Goal: Information Seeking & Learning: Learn about a topic

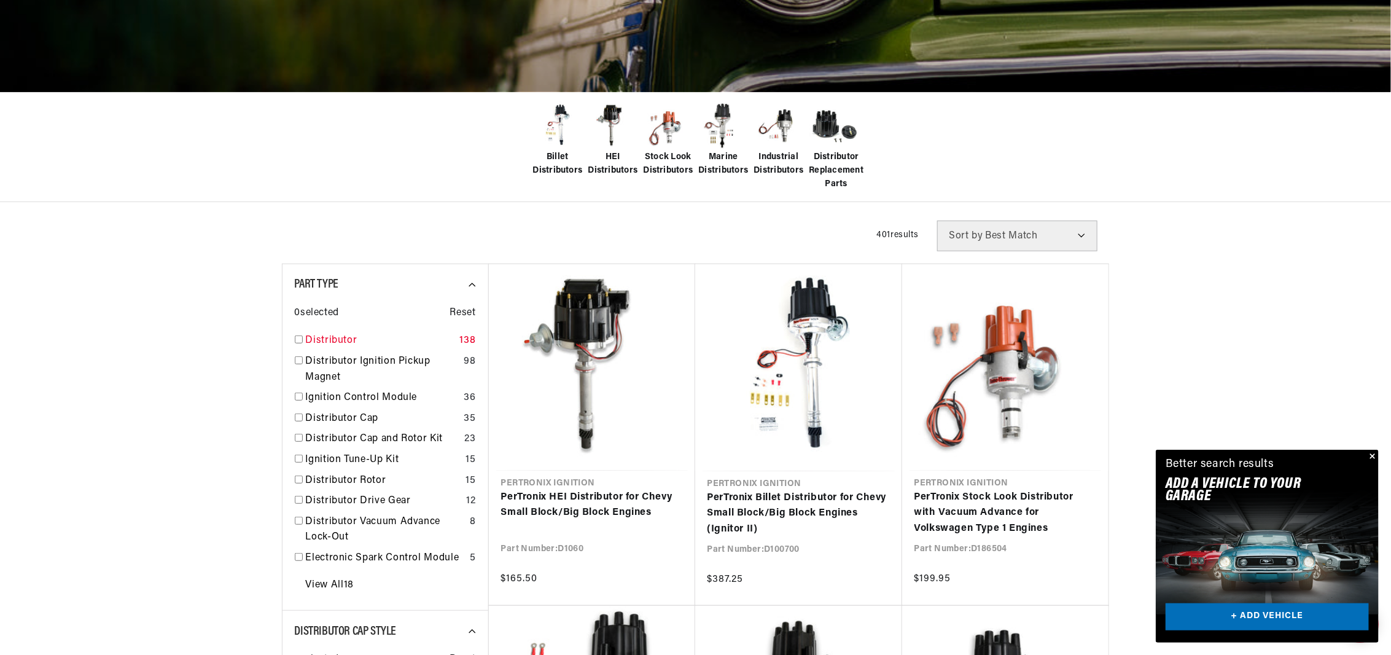
scroll to position [0, 372]
click at [297, 340] on input "checkbox" at bounding box center [299, 339] width 8 height 8
checkbox input "true"
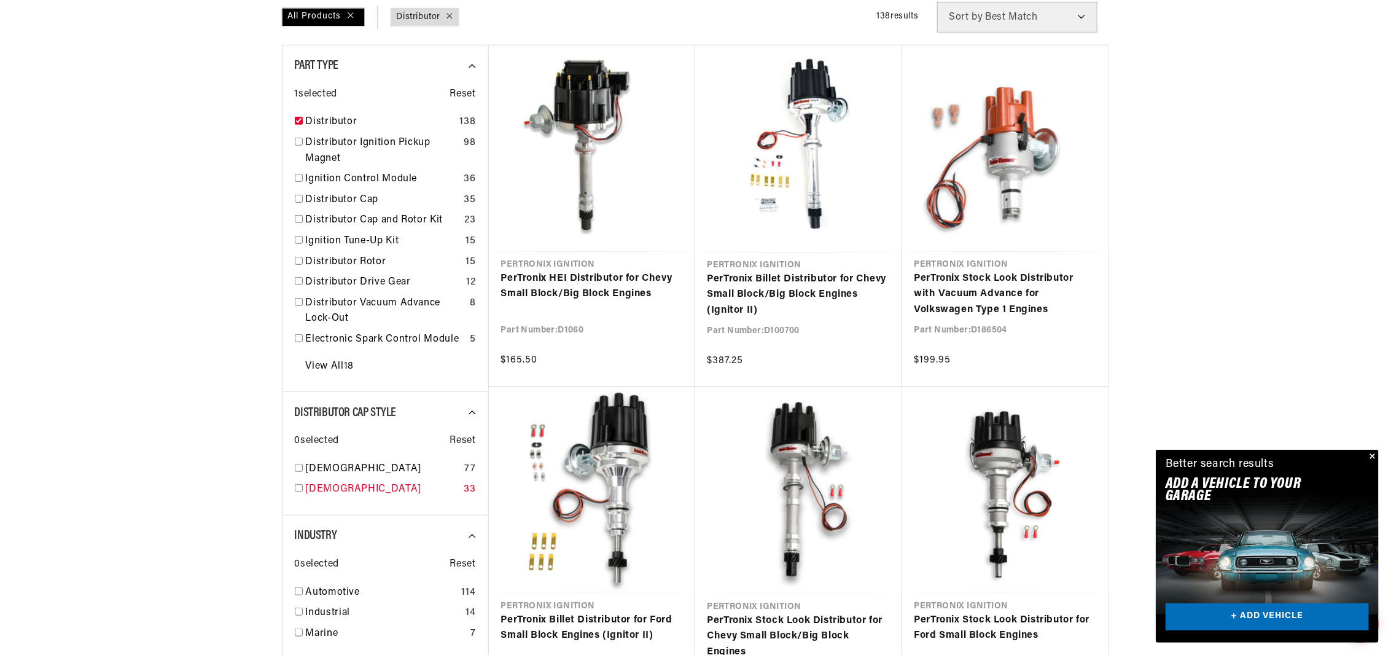
click at [297, 487] on input "checkbox" at bounding box center [299, 488] width 8 height 8
checkbox input "true"
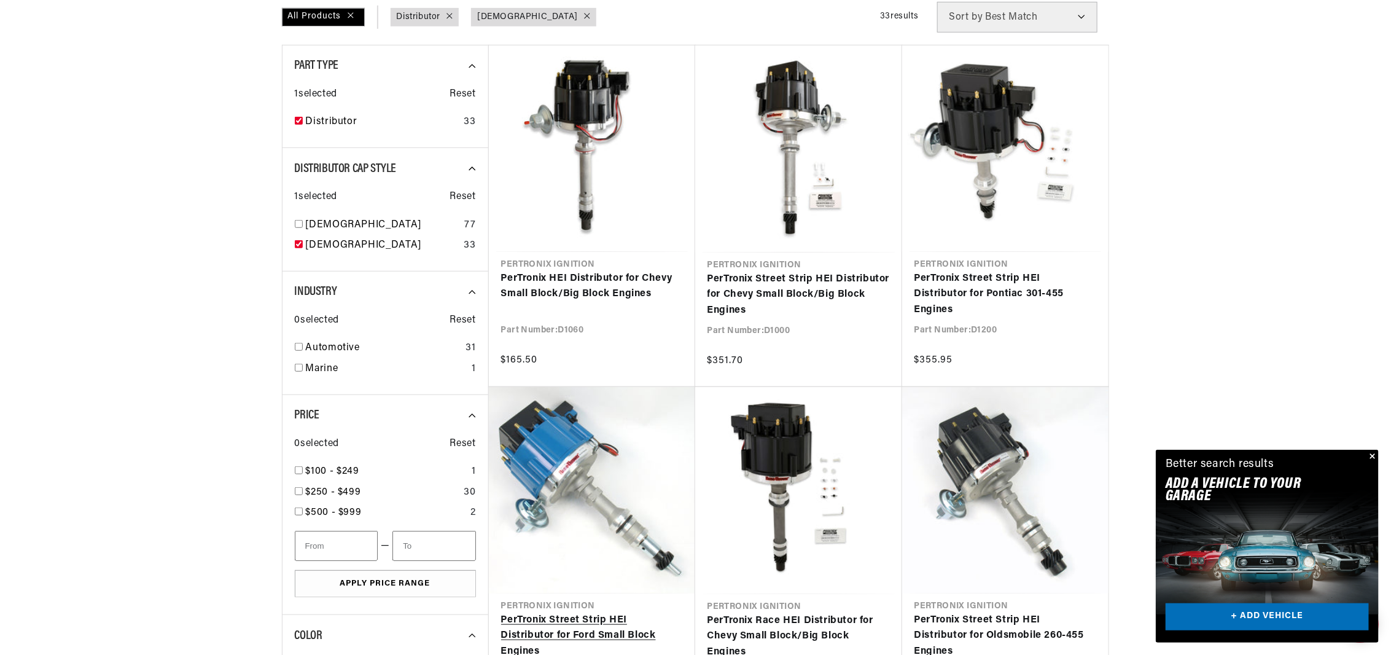
scroll to position [0, 372]
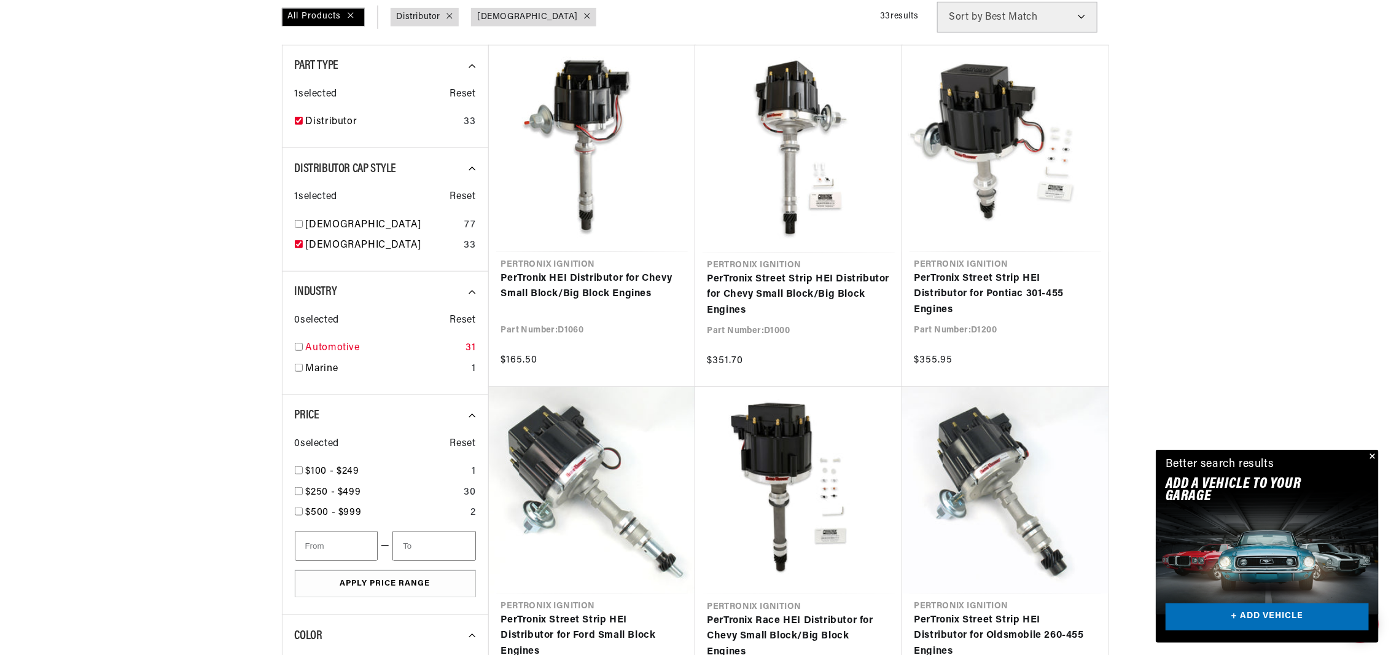
click at [295, 344] on input "checkbox" at bounding box center [299, 347] width 8 height 8
checkbox input "true"
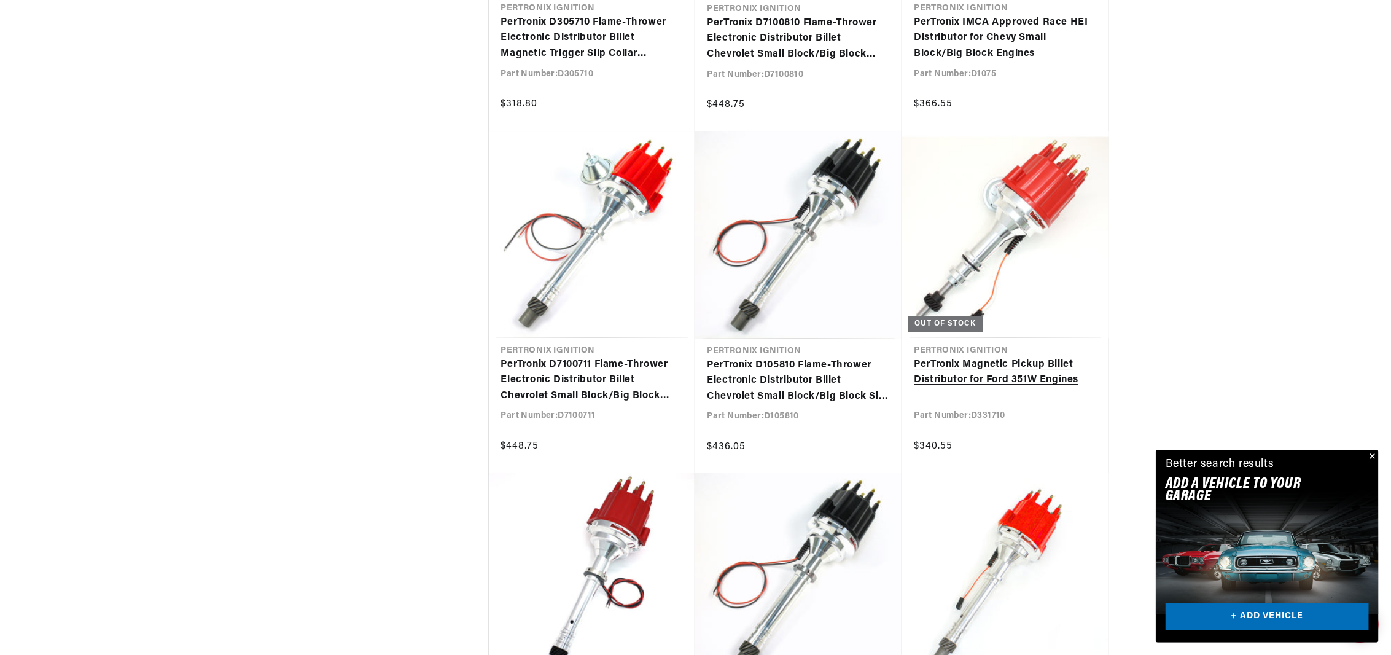
click at [1012, 372] on link "PerTronix Magnetic Pickup Billet Distributor for Ford 351W Engines" at bounding box center [1006, 372] width 182 height 31
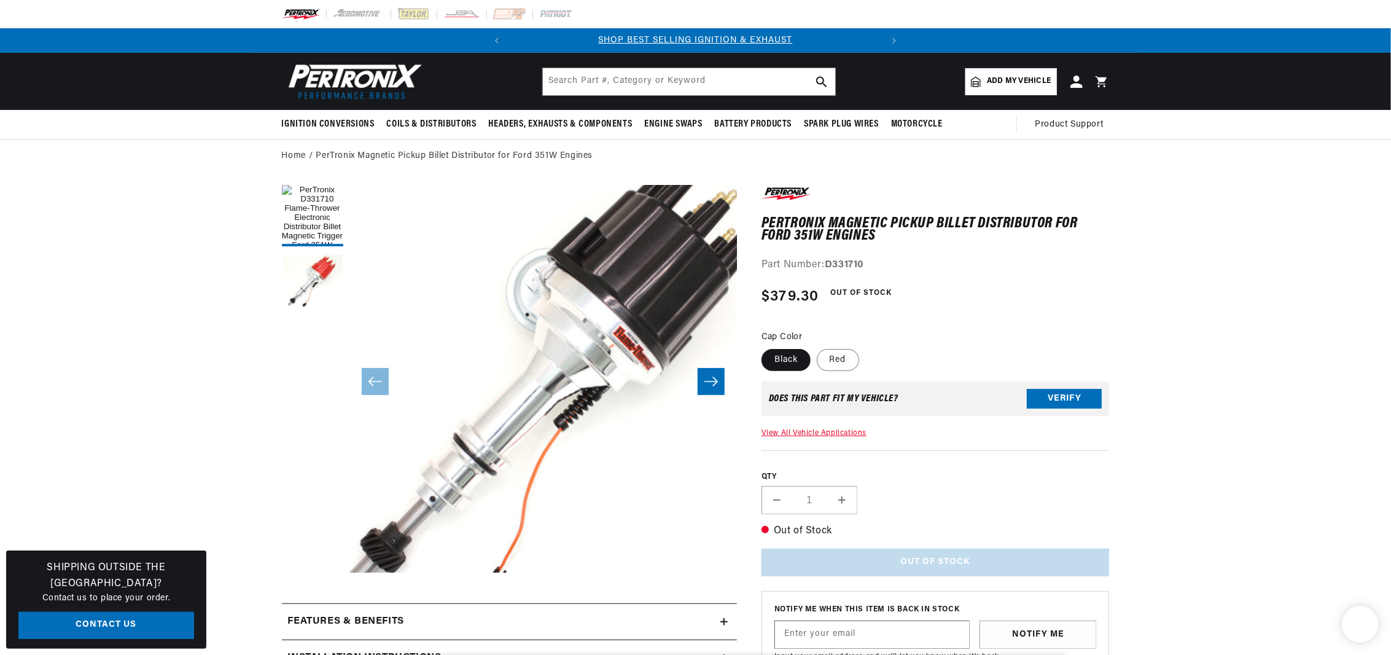
click at [310, 611] on button "Open media 1 in modal" at bounding box center [310, 611] width 0 height 0
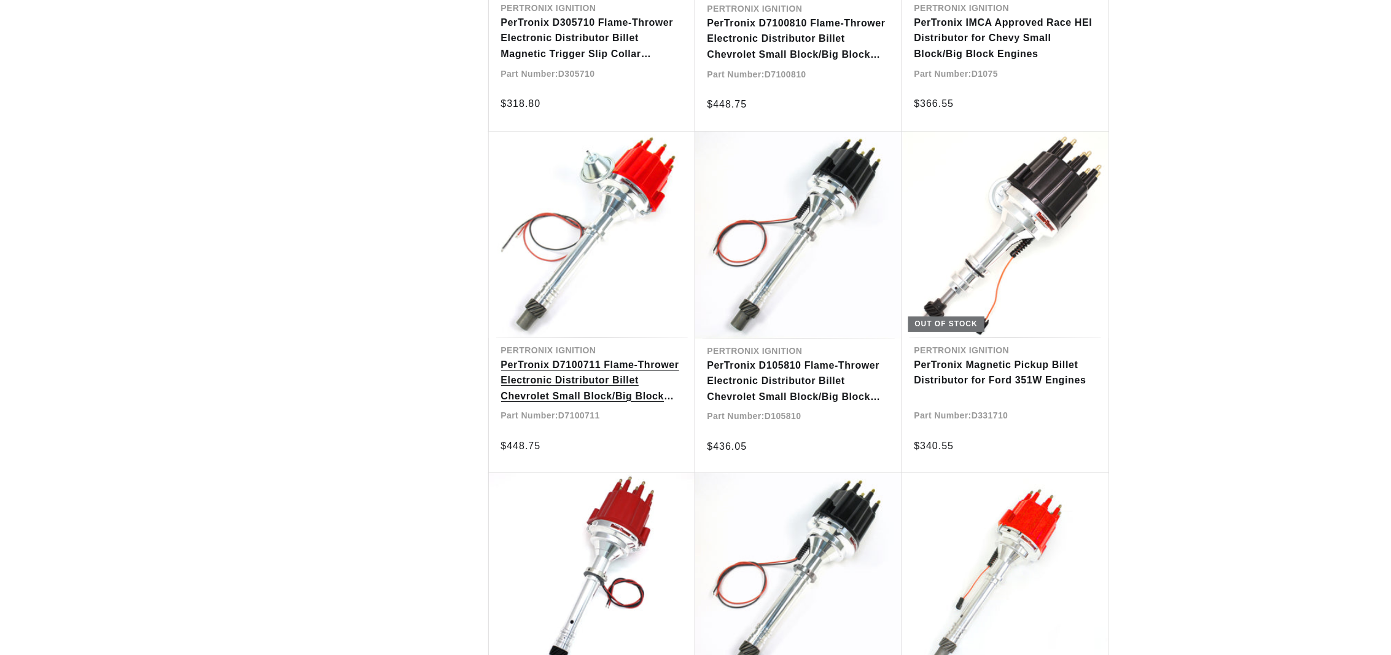
scroll to position [2403, 0]
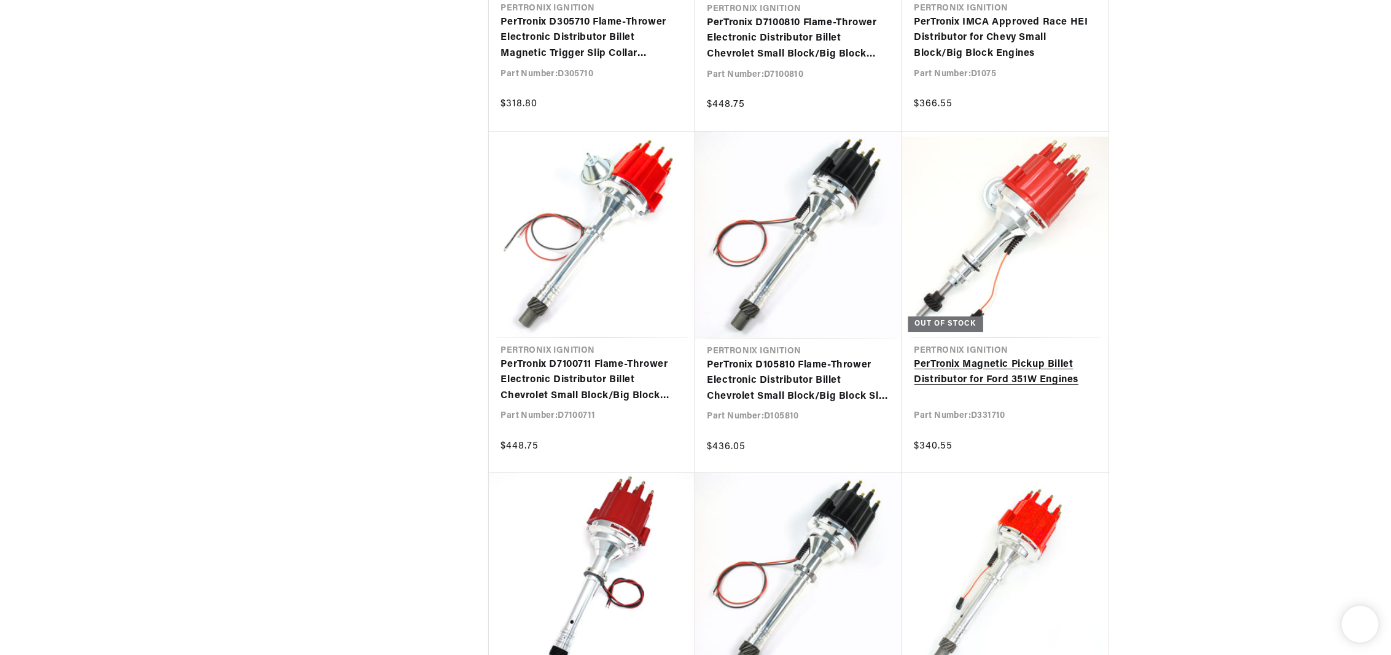
click at [1048, 370] on link "PerTronix Magnetic Pickup Billet Distributor for Ford 351W Engines" at bounding box center [1006, 372] width 182 height 31
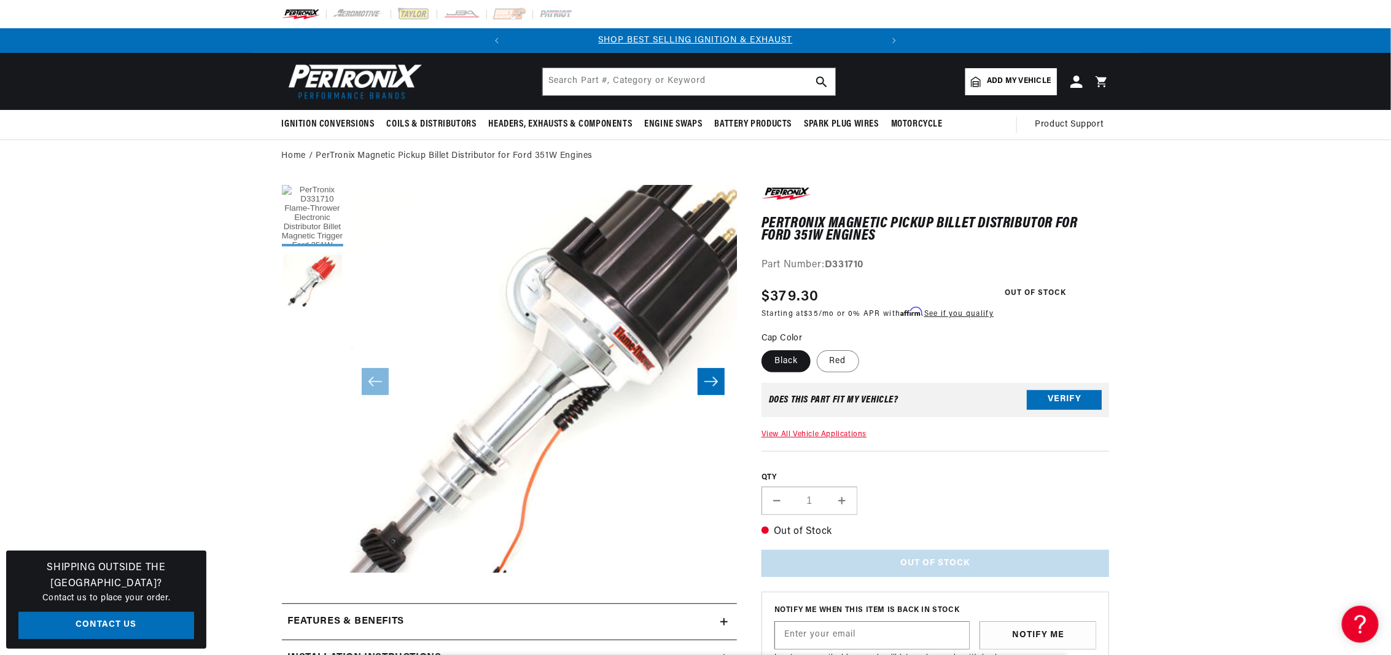
click at [313, 219] on button "Load image 1 in gallery view" at bounding box center [312, 215] width 61 height 61
click at [307, 284] on button "Load image 2 in gallery view" at bounding box center [312, 282] width 61 height 61
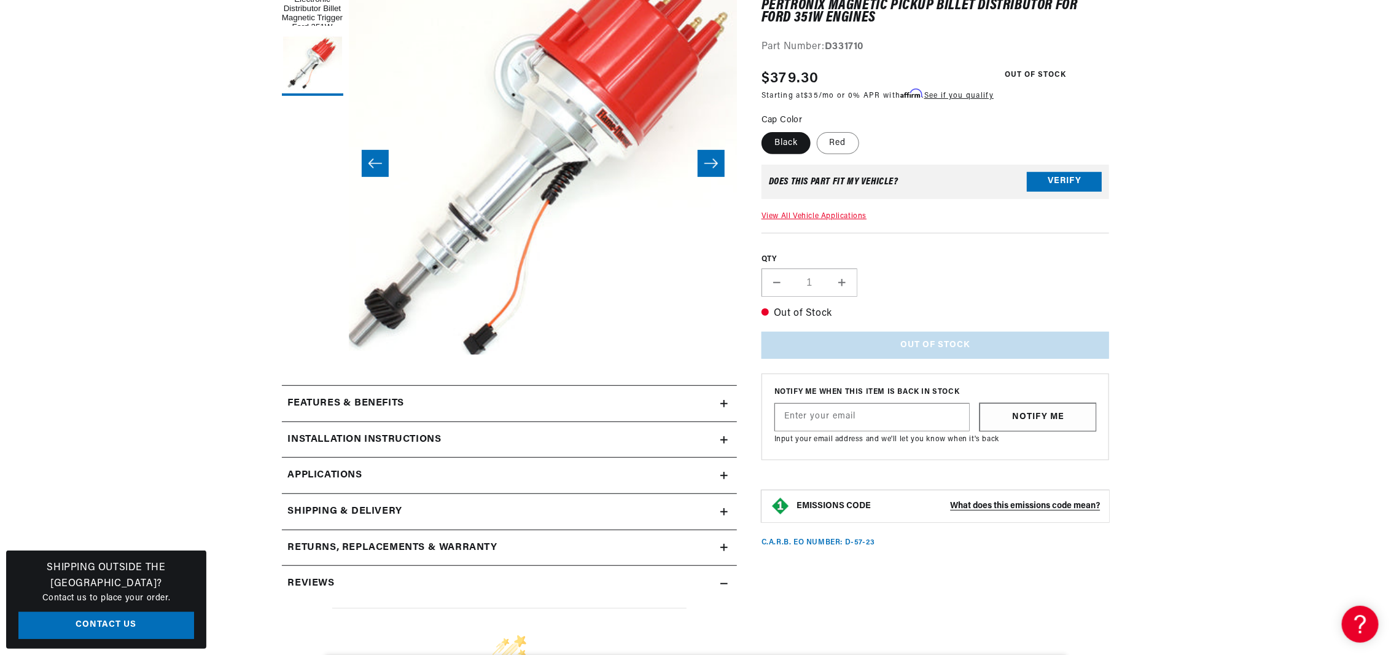
scroll to position [0, 372]
click at [605, 404] on div "Features & Benefits" at bounding box center [501, 404] width 439 height 16
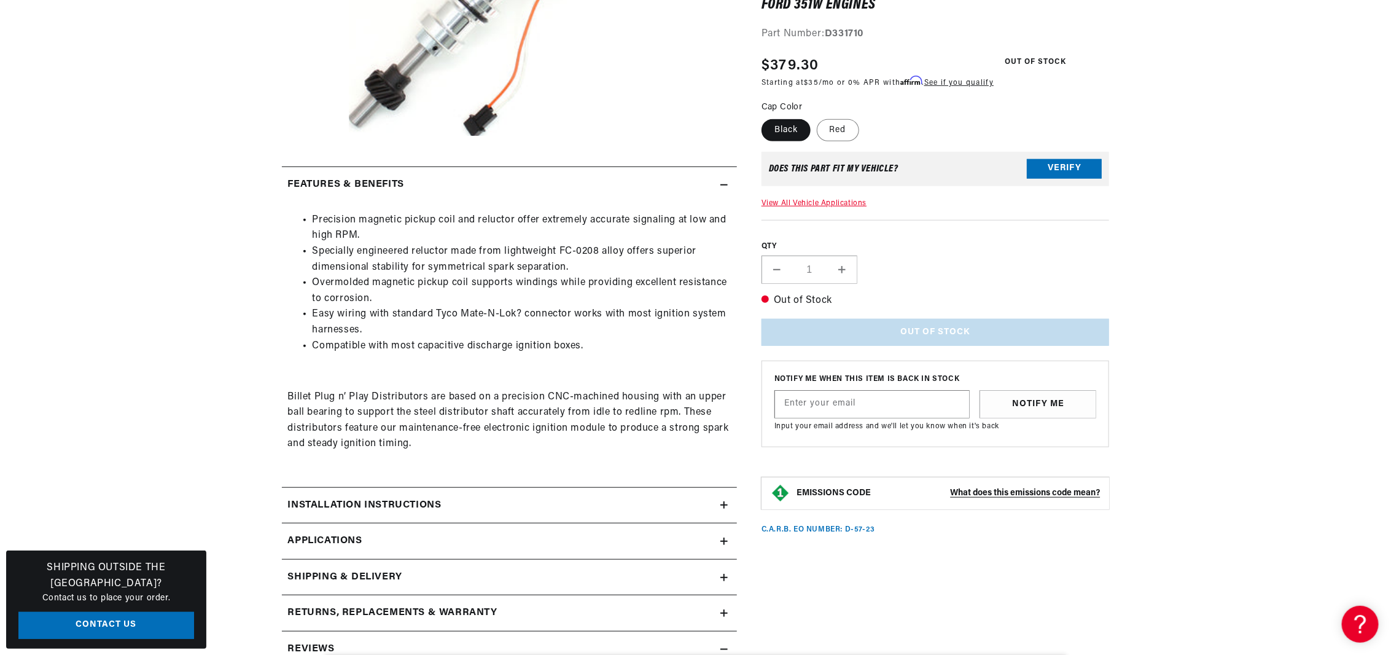
scroll to position [0, 0]
click at [701, 507] on div "Installation instructions" at bounding box center [501, 506] width 439 height 16
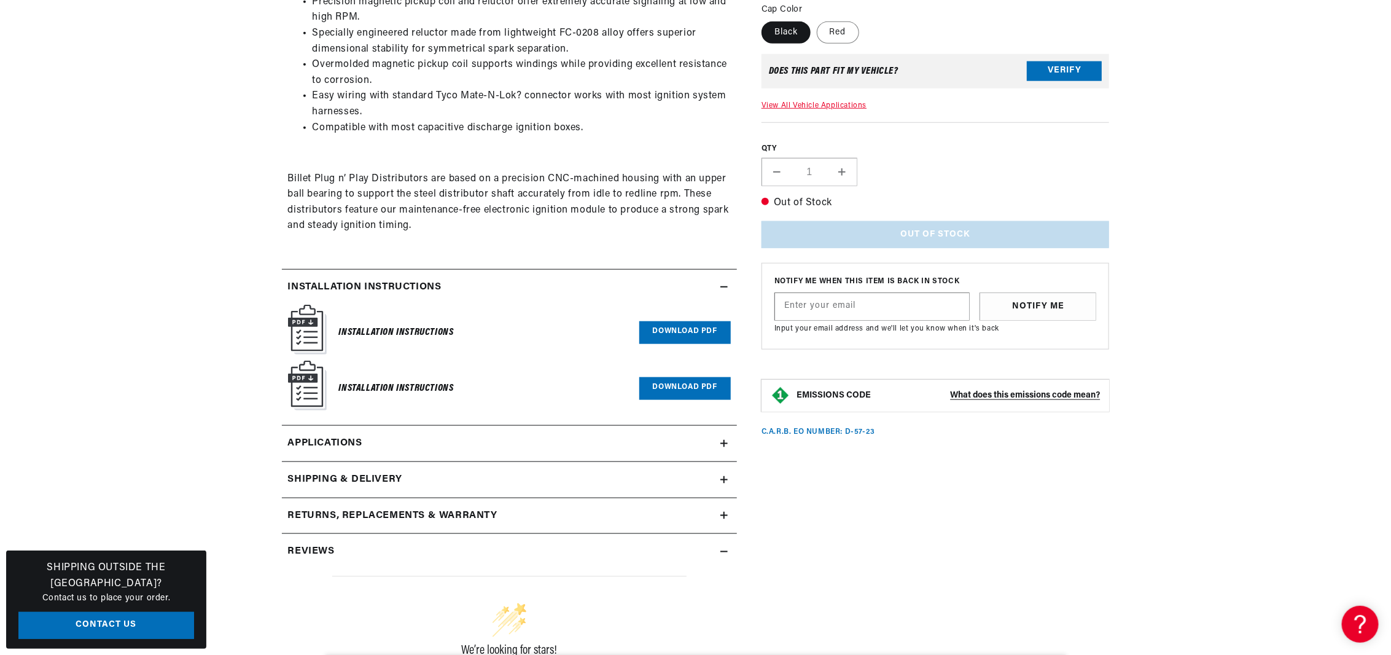
scroll to position [0, 372]
click at [538, 440] on link "Applications" at bounding box center [509, 444] width 455 height 36
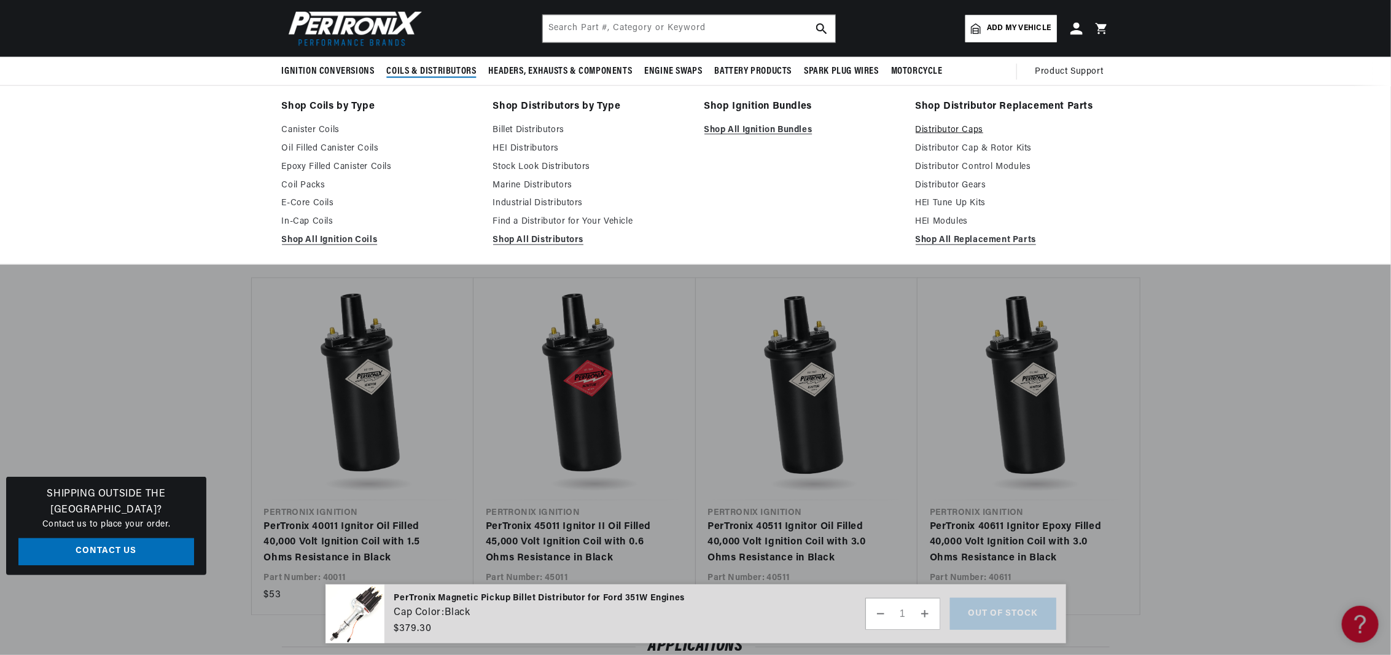
scroll to position [0, 372]
click at [969, 126] on link "Distributor Caps" at bounding box center [1013, 130] width 194 height 15
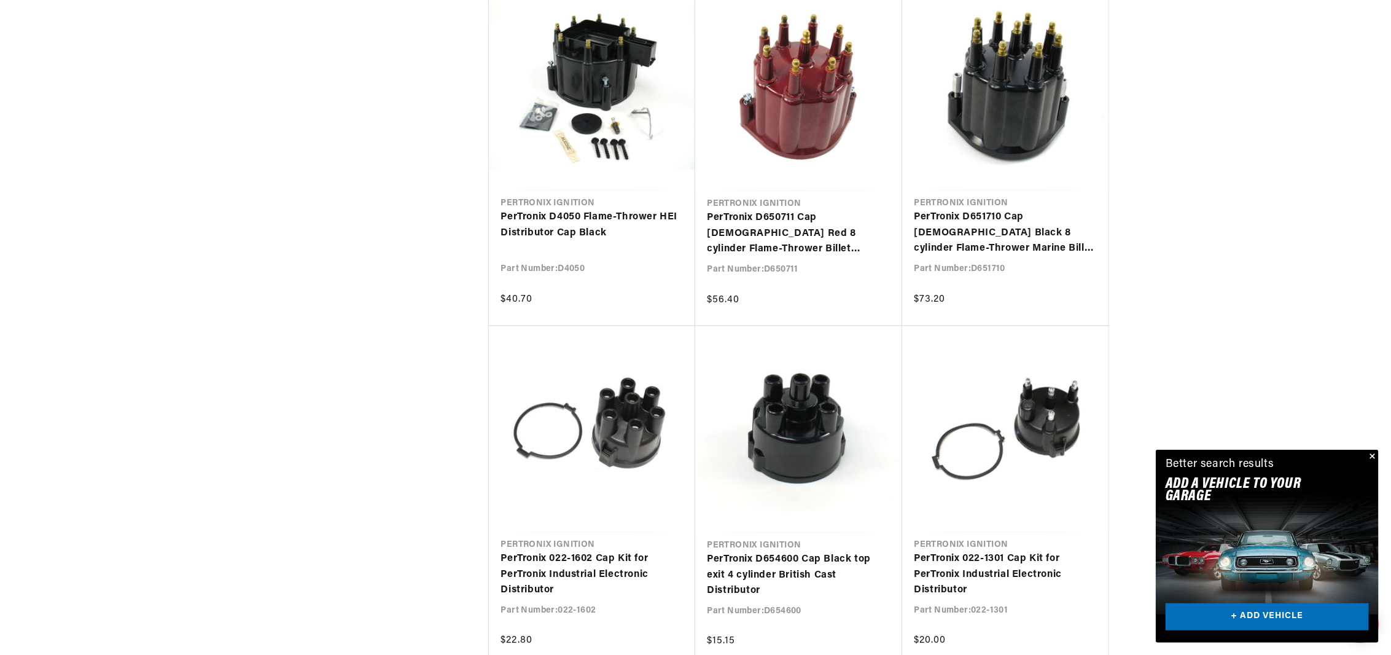
scroll to position [1092, 0]
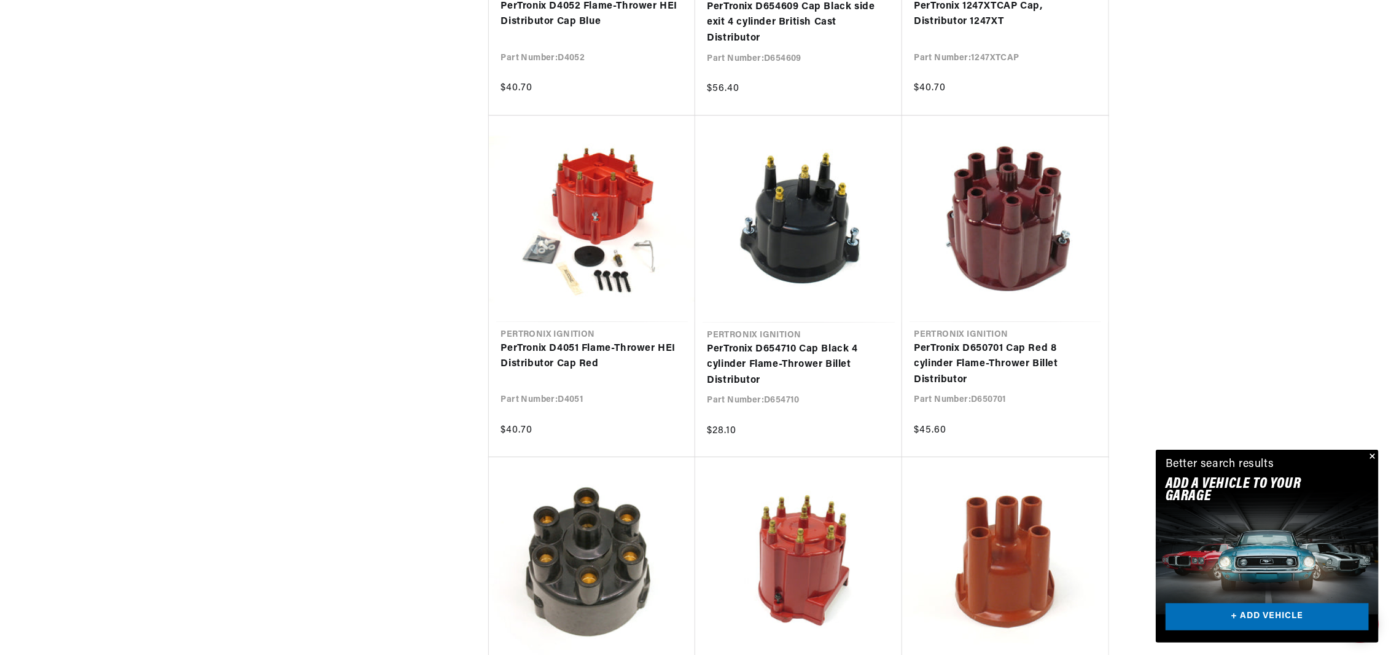
scroll to position [0, 372]
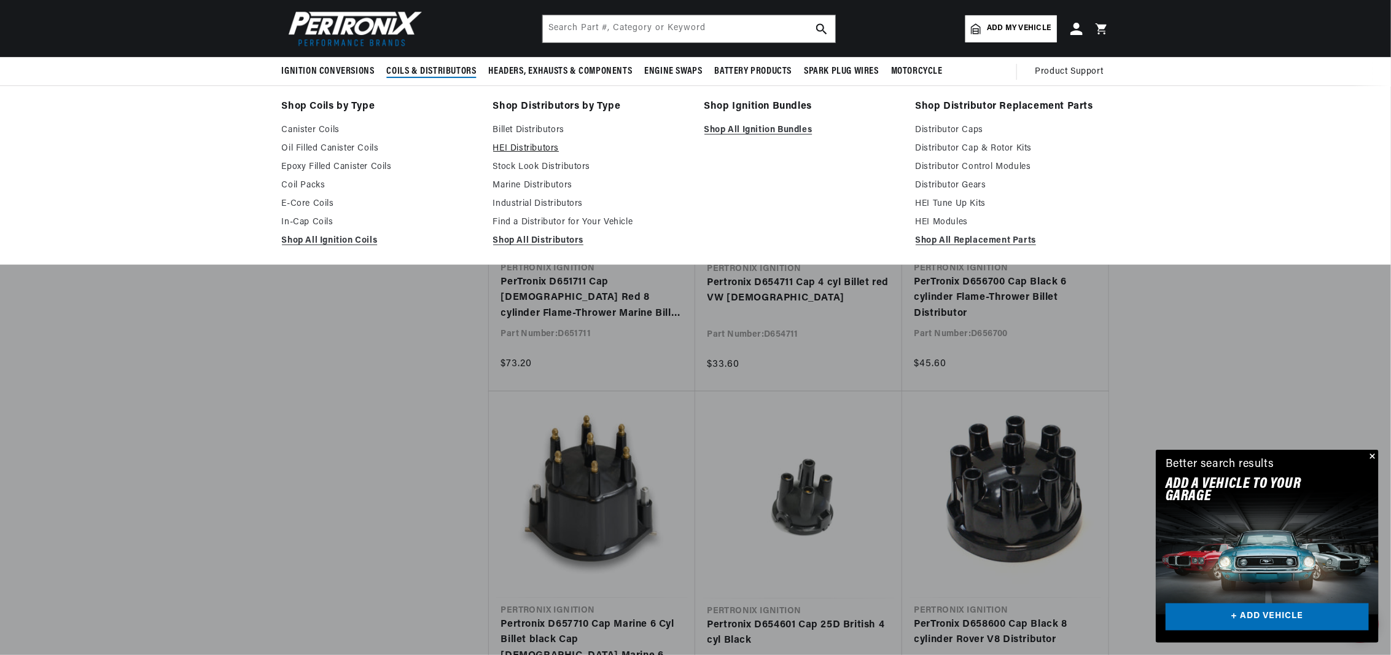
click at [509, 146] on link "HEI Distributors" at bounding box center [590, 148] width 194 height 15
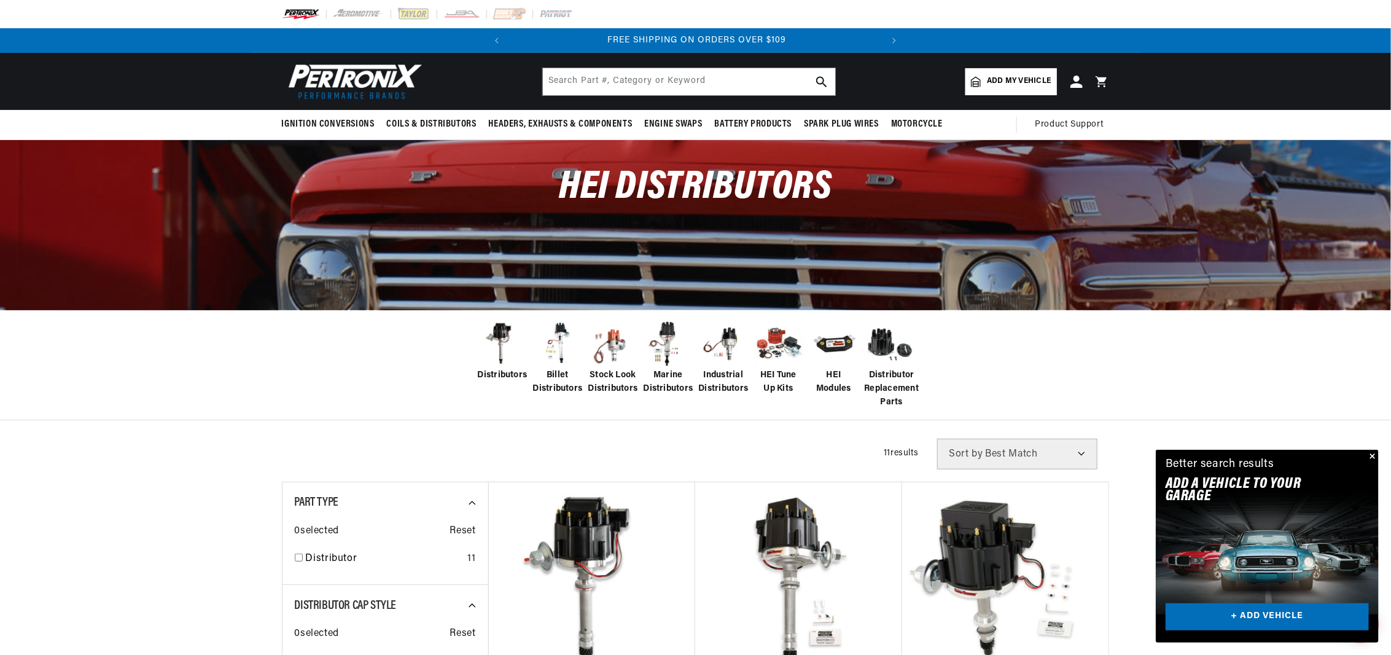
scroll to position [0, 372]
click at [554, 375] on span "Billet Distributors" at bounding box center [558, 383] width 50 height 28
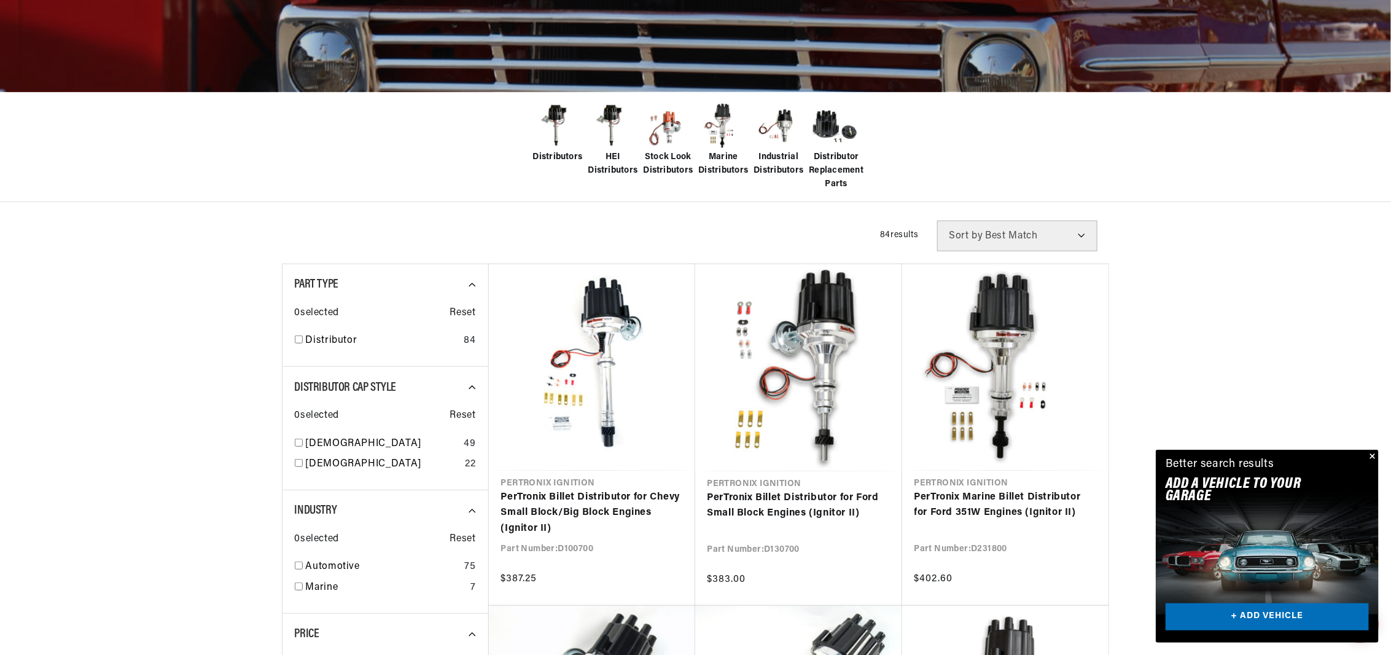
scroll to position [0, 372]
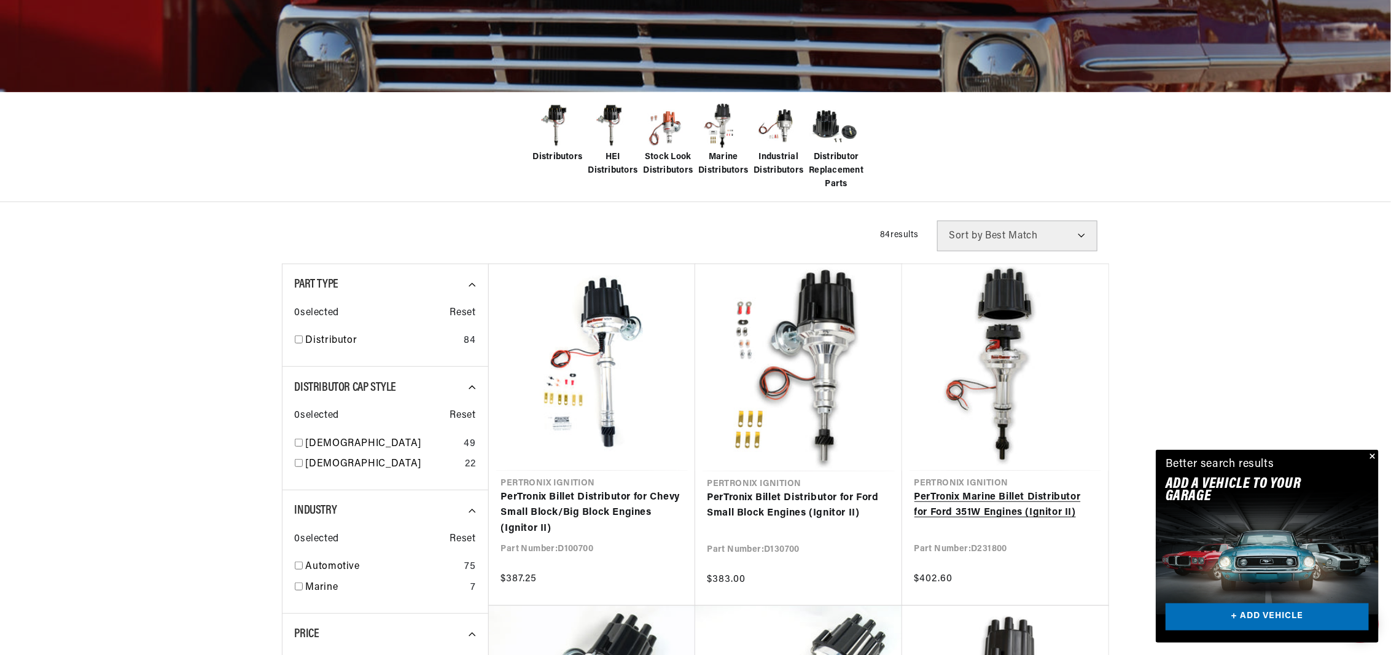
click at [961, 492] on link "PerTronix Marine Billet Distributor for Ford 351W Engines (Ignitor II)" at bounding box center [1006, 505] width 182 height 31
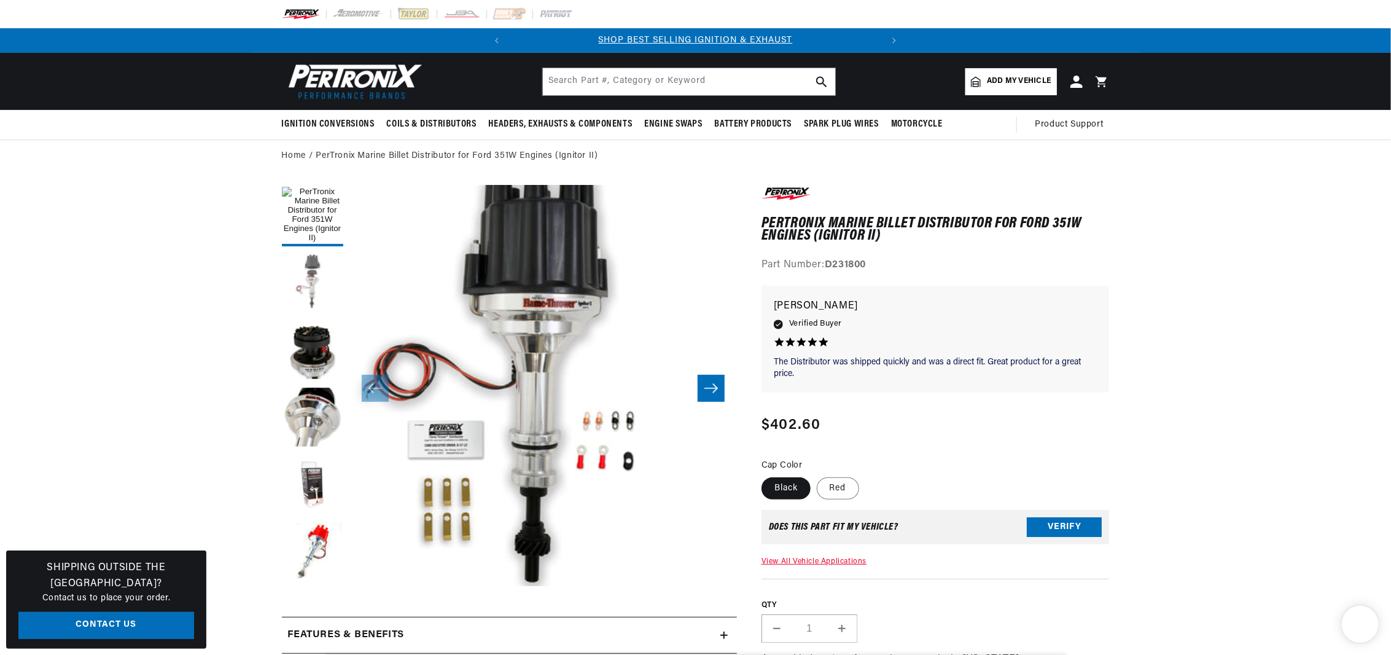
click at [301, 269] on button "Load image 2 in gallery view" at bounding box center [312, 282] width 61 height 61
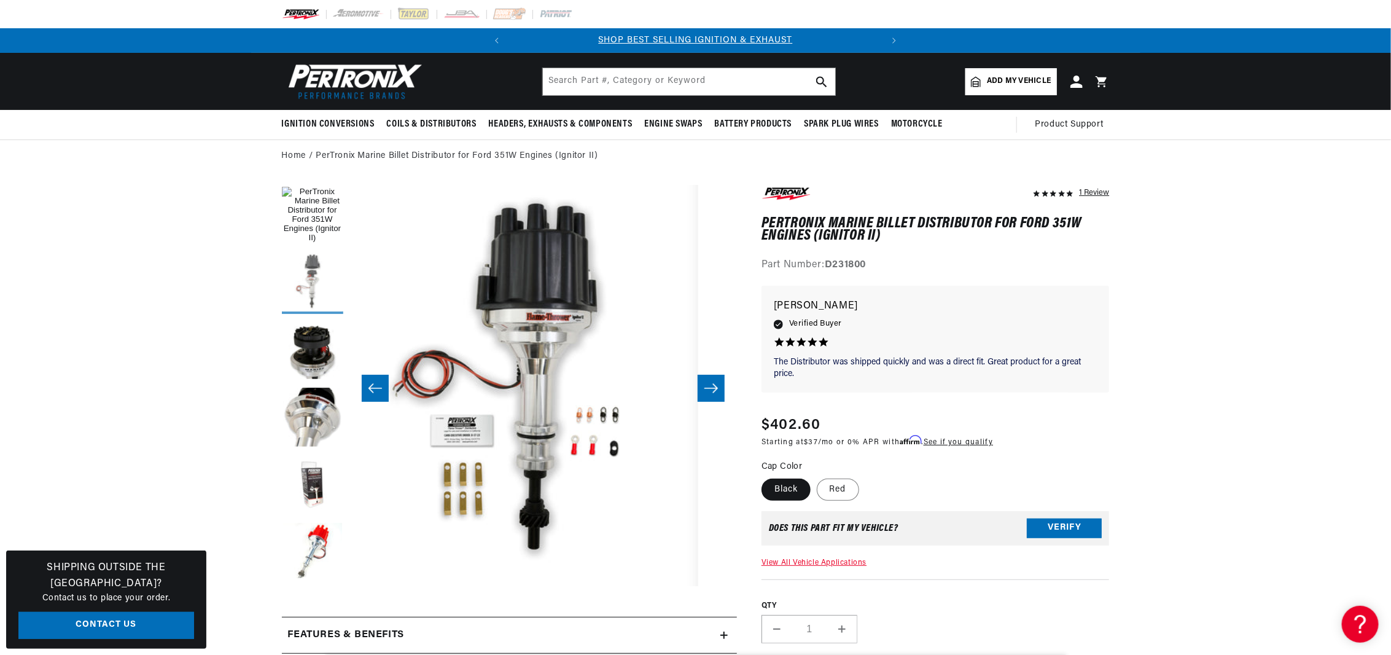
scroll to position [0, 388]
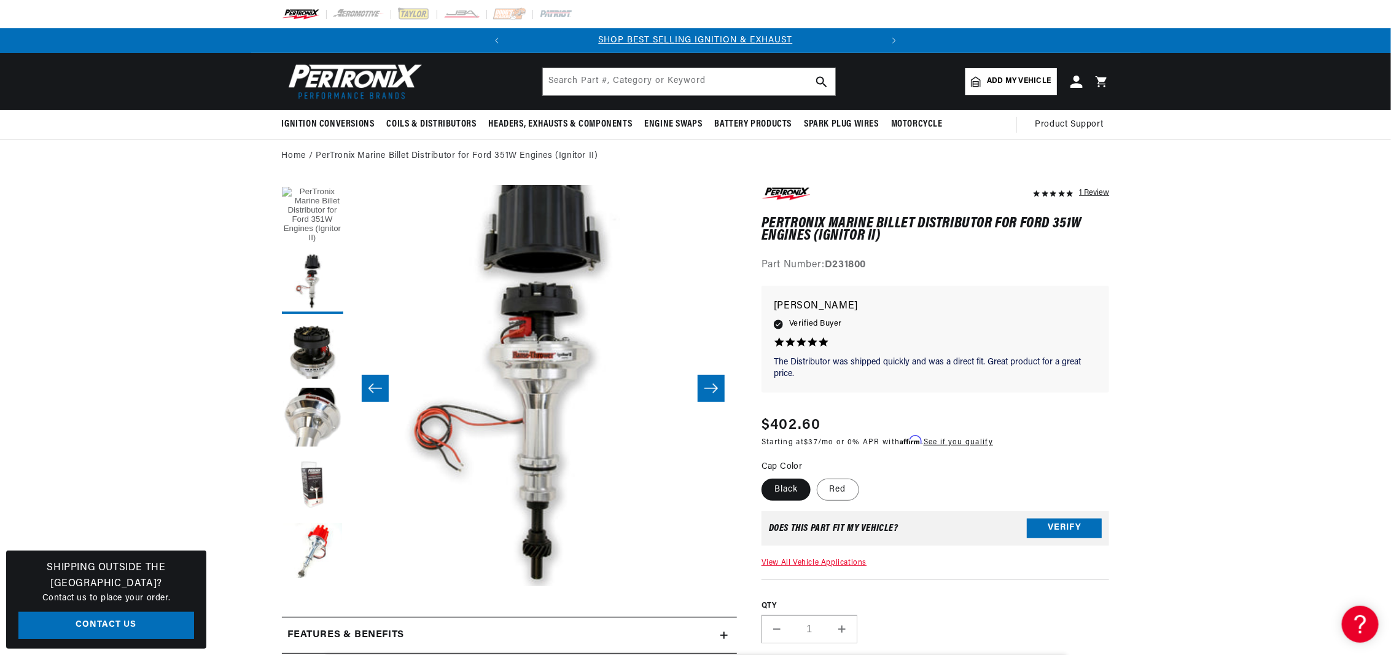
click at [316, 219] on button "Load image 1 in gallery view" at bounding box center [312, 215] width 61 height 61
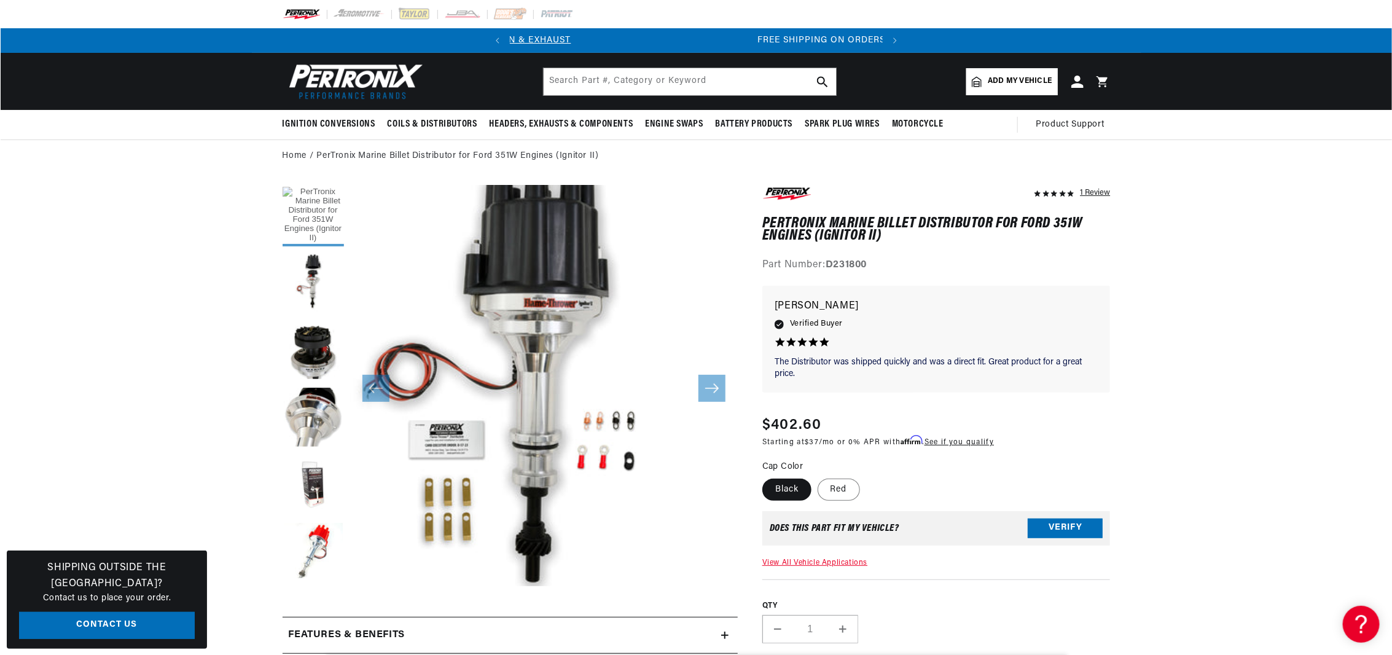
scroll to position [0, 372]
click at [310, 610] on button "Open media 1 in modal" at bounding box center [310, 610] width 0 height 0
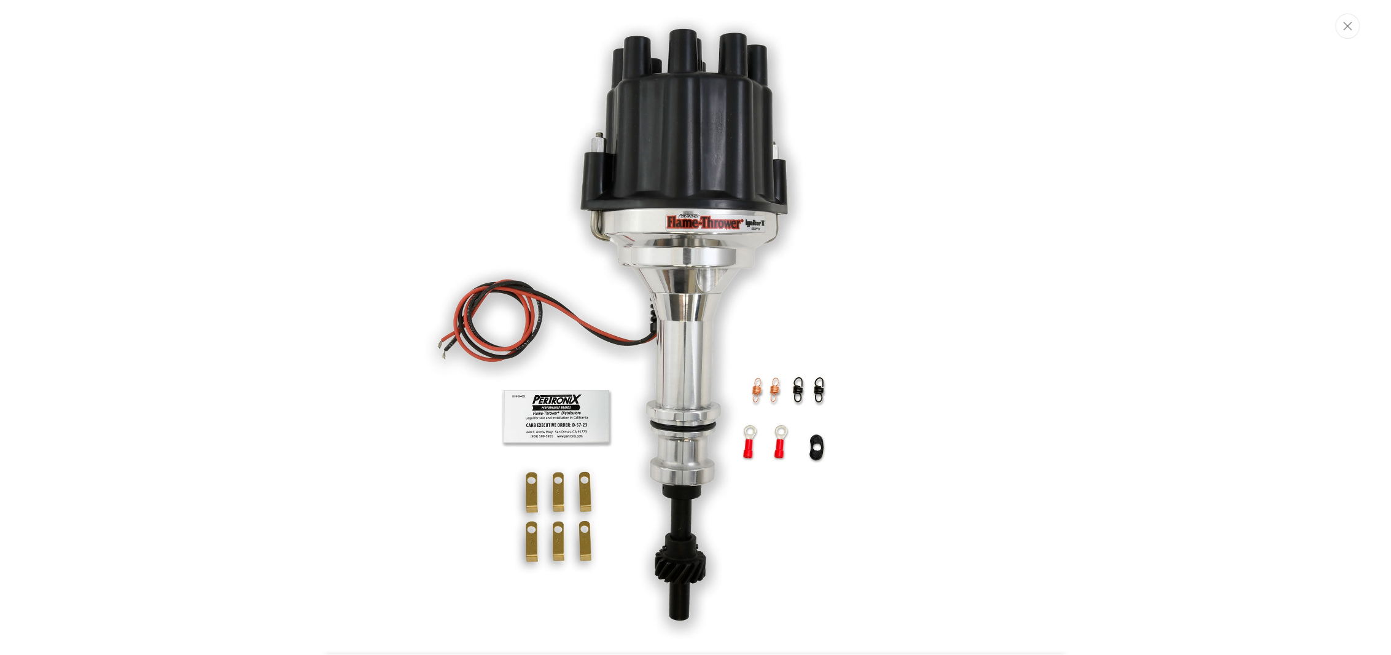
scroll to position [0, 0]
click at [582, 492] on img "Media gallery" at bounding box center [695, 328] width 663 height 663
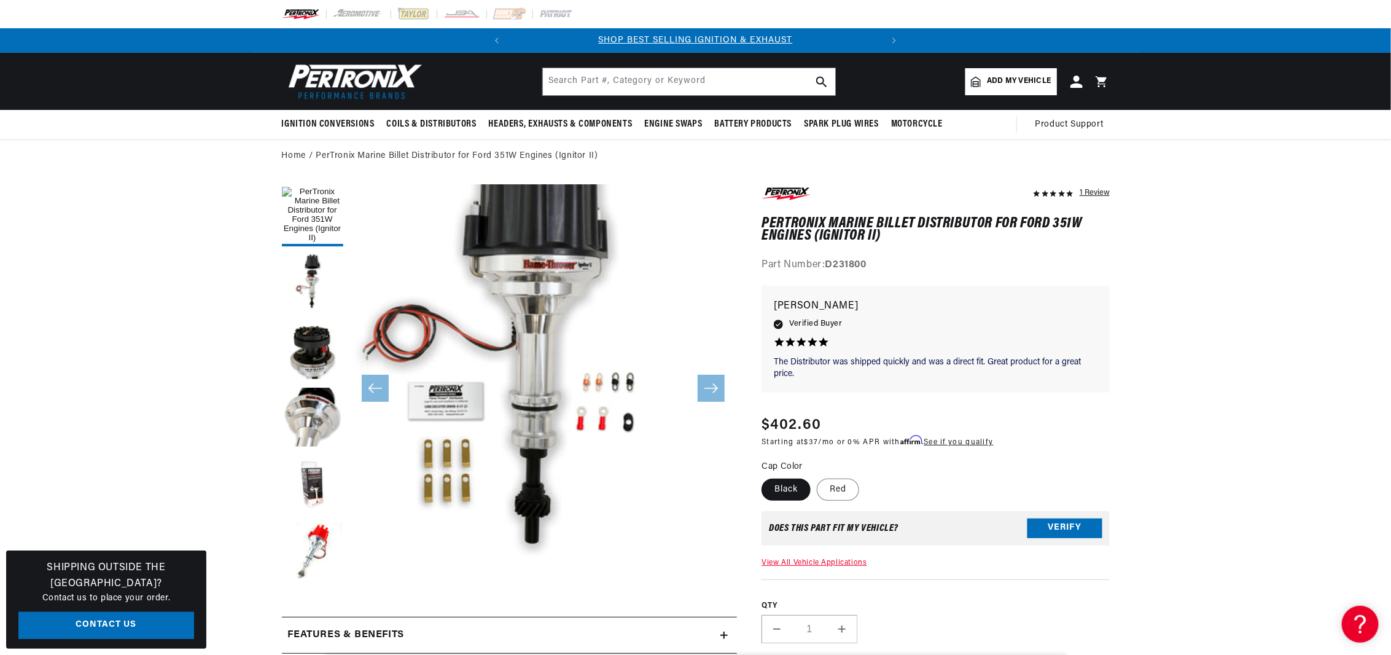
scroll to position [39, 0]
click at [319, 343] on button "Load image 3 in gallery view" at bounding box center [312, 350] width 61 height 61
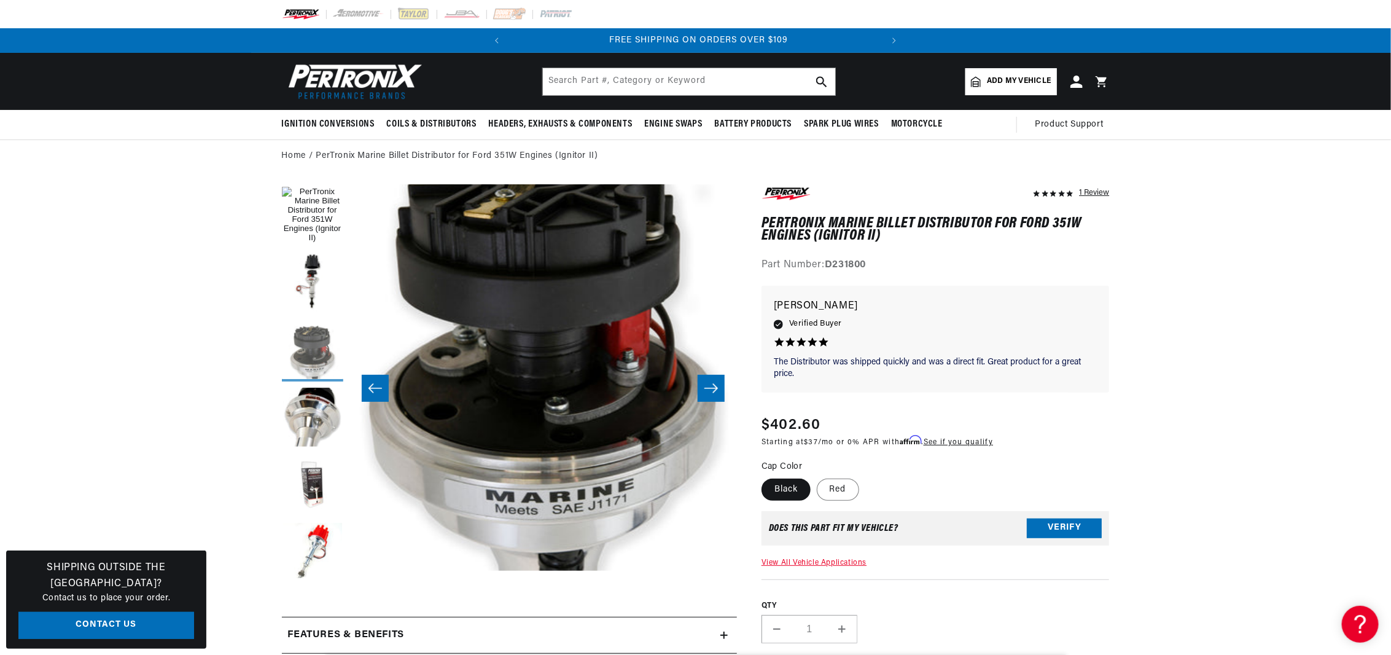
scroll to position [0, 372]
click at [309, 432] on button "Load image 4 in gallery view" at bounding box center [312, 418] width 61 height 61
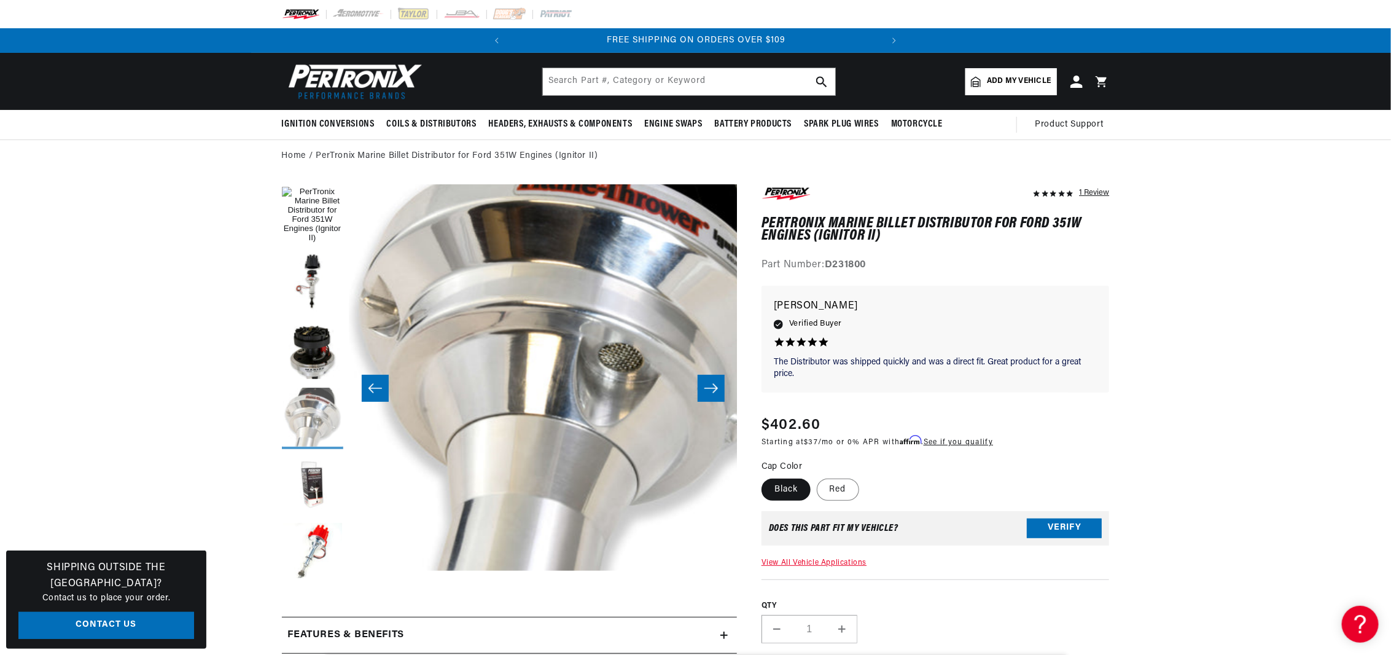
scroll to position [39, 1163]
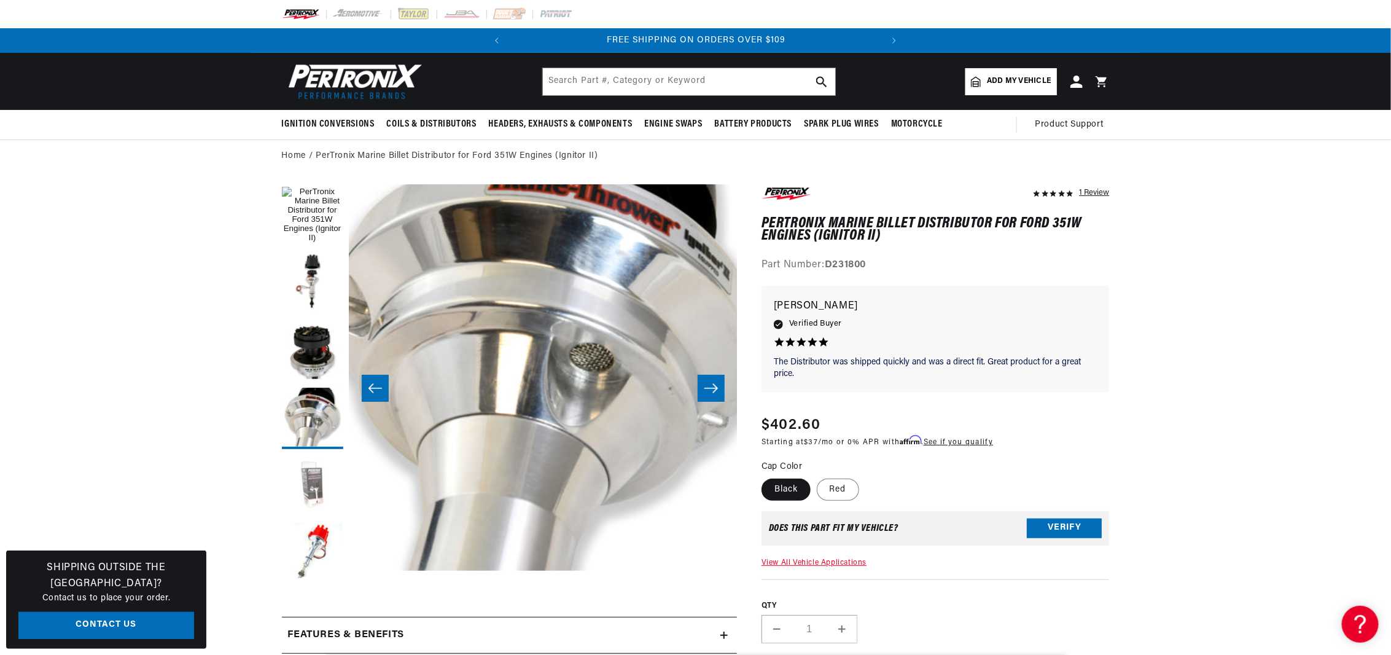
click at [310, 485] on button "Load image 5 in gallery view" at bounding box center [312, 485] width 61 height 61
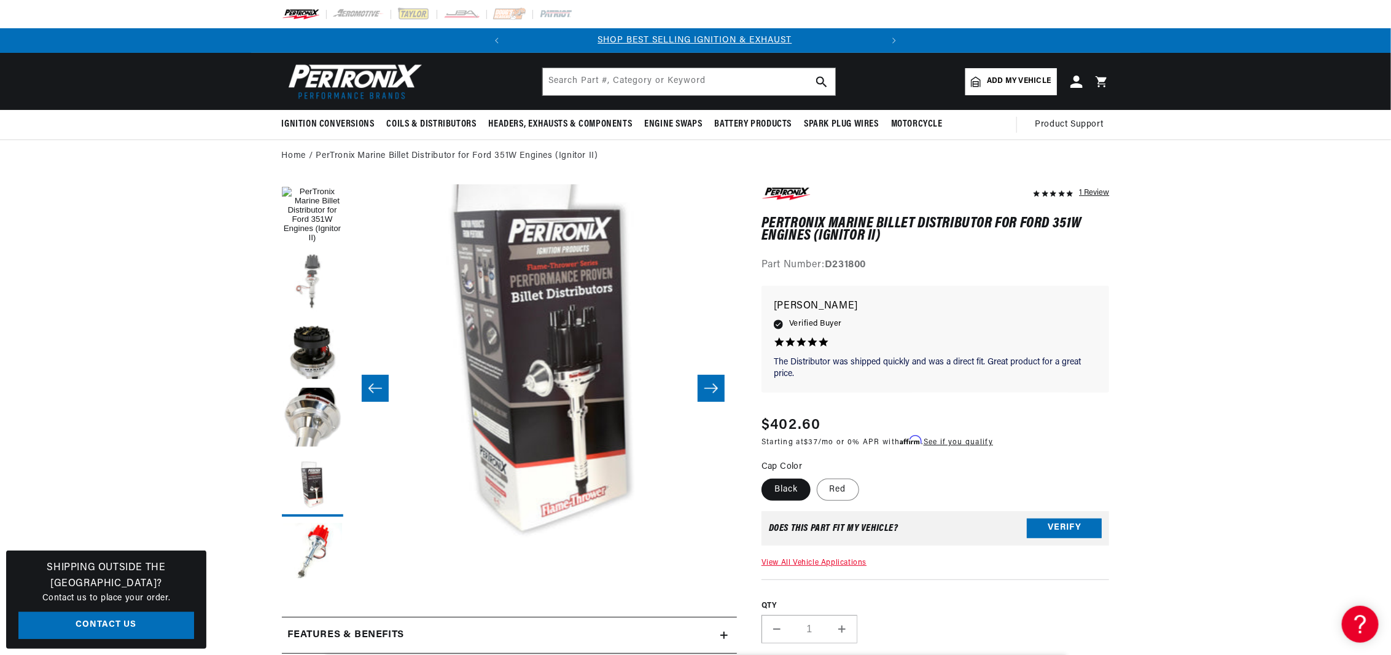
scroll to position [0, 0]
click at [319, 284] on button "Load image 2 in gallery view" at bounding box center [312, 282] width 61 height 61
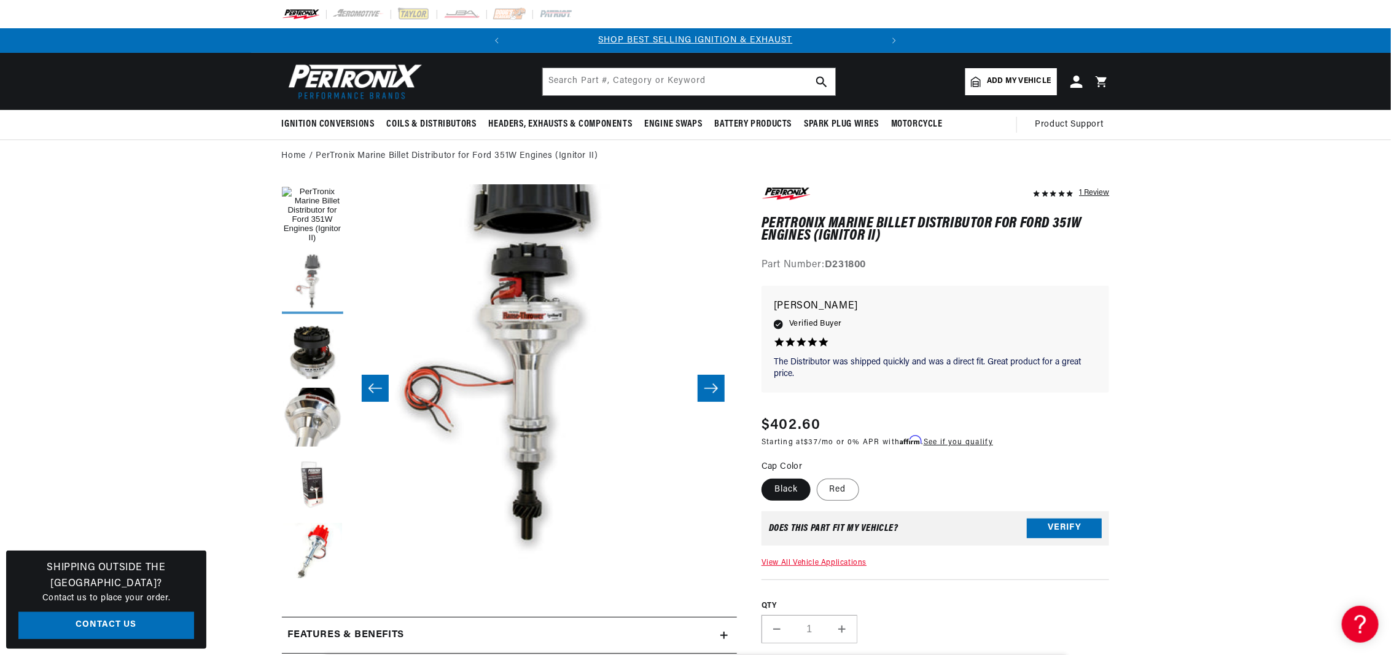
scroll to position [39, 388]
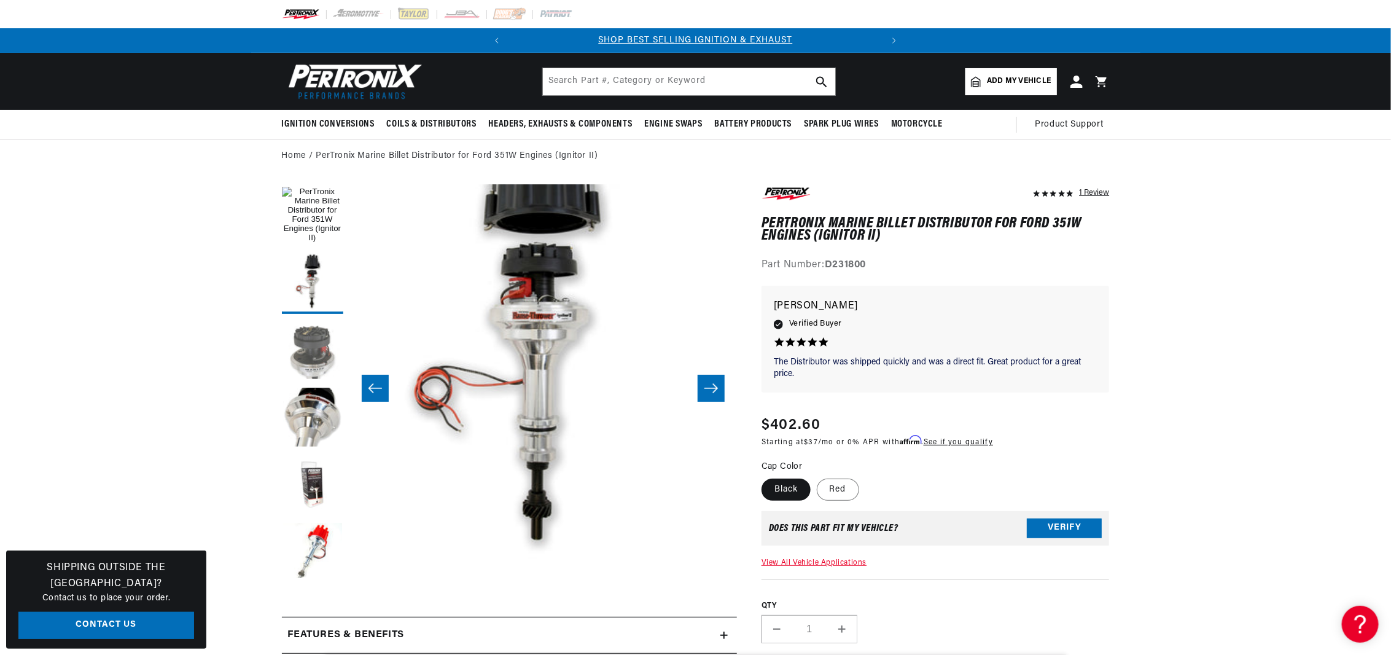
click at [312, 332] on button "Load image 3 in gallery view" at bounding box center [312, 350] width 61 height 61
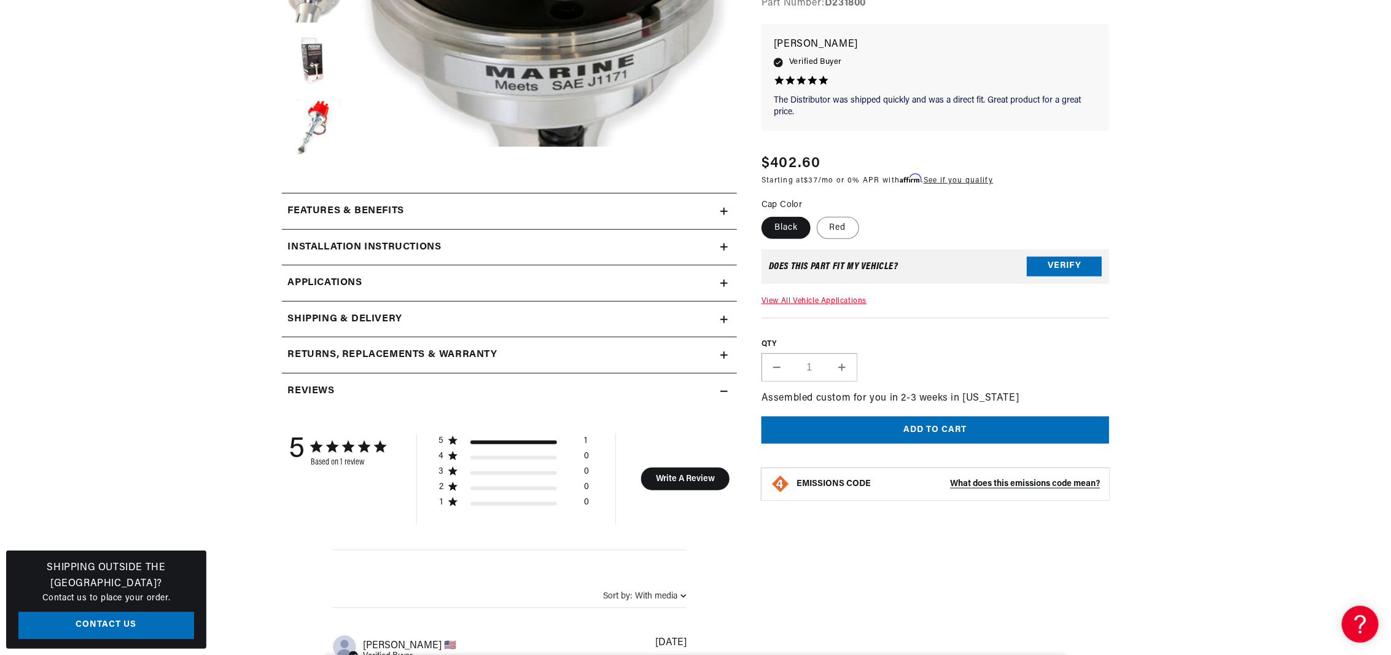
scroll to position [437, 0]
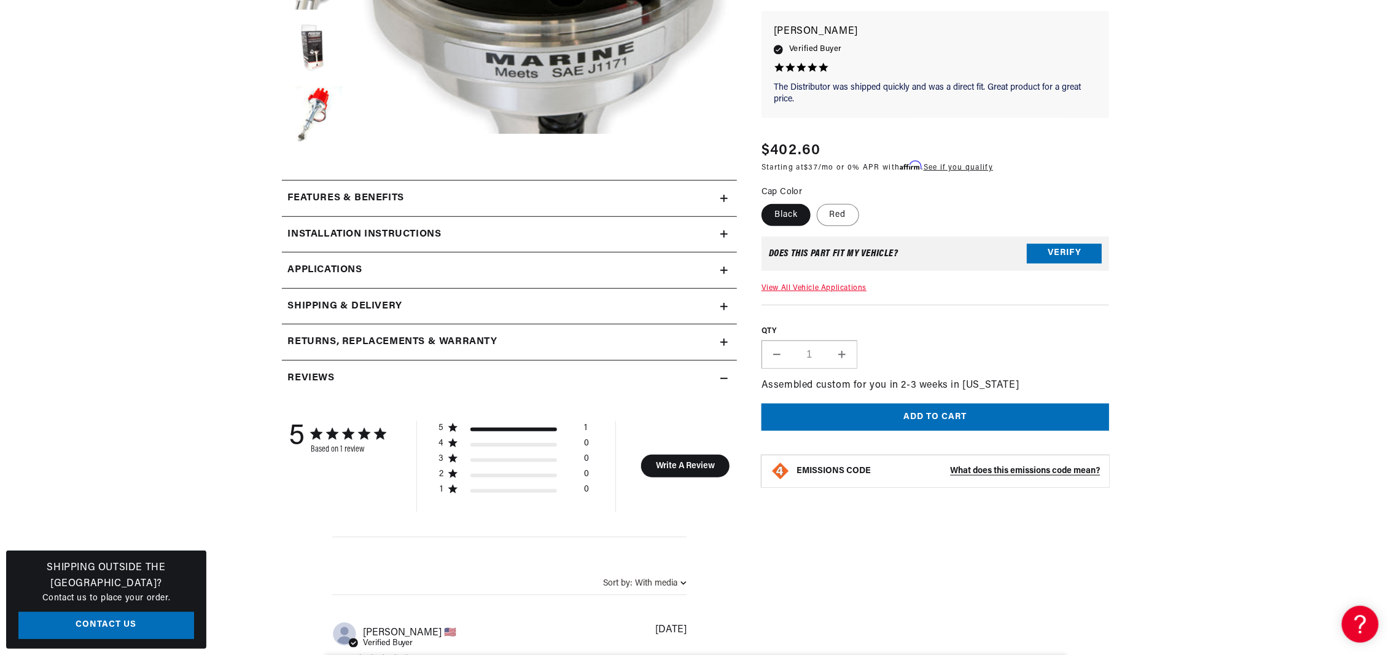
click at [461, 199] on div "Features & Benefits" at bounding box center [501, 198] width 439 height 16
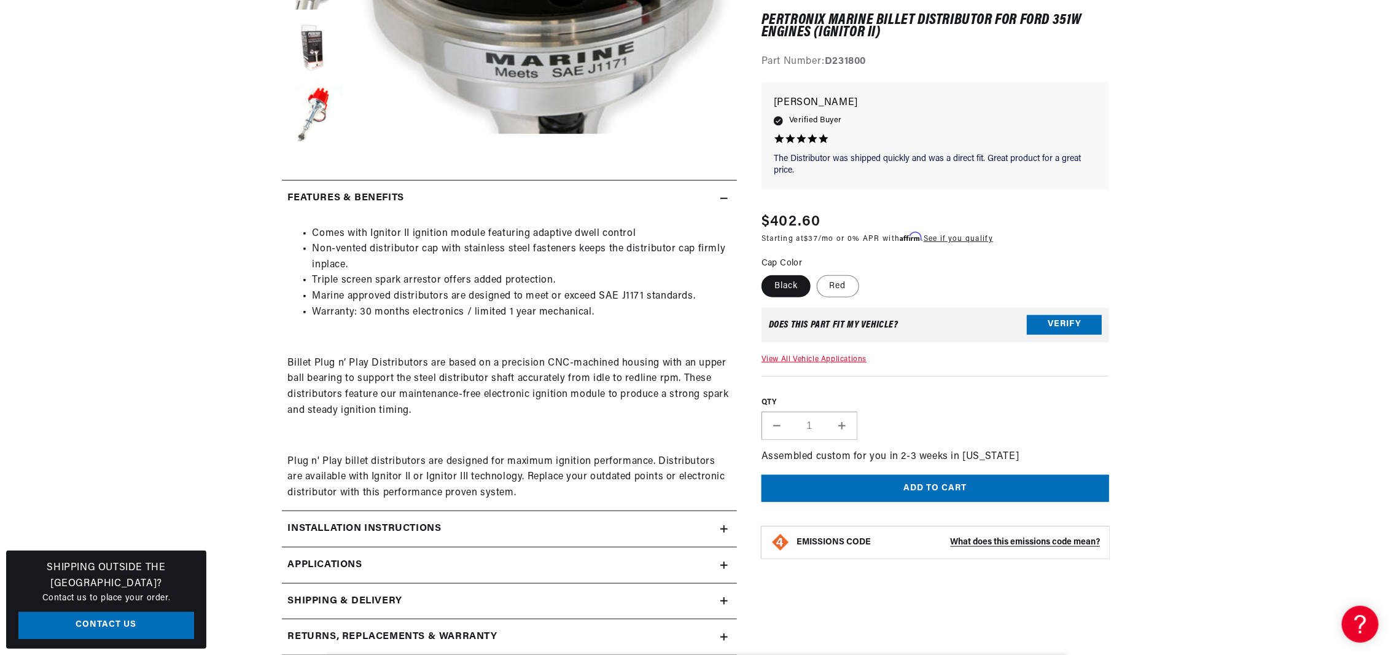
scroll to position [0, 0]
click at [561, 527] on div "Installation instructions" at bounding box center [501, 529] width 439 height 16
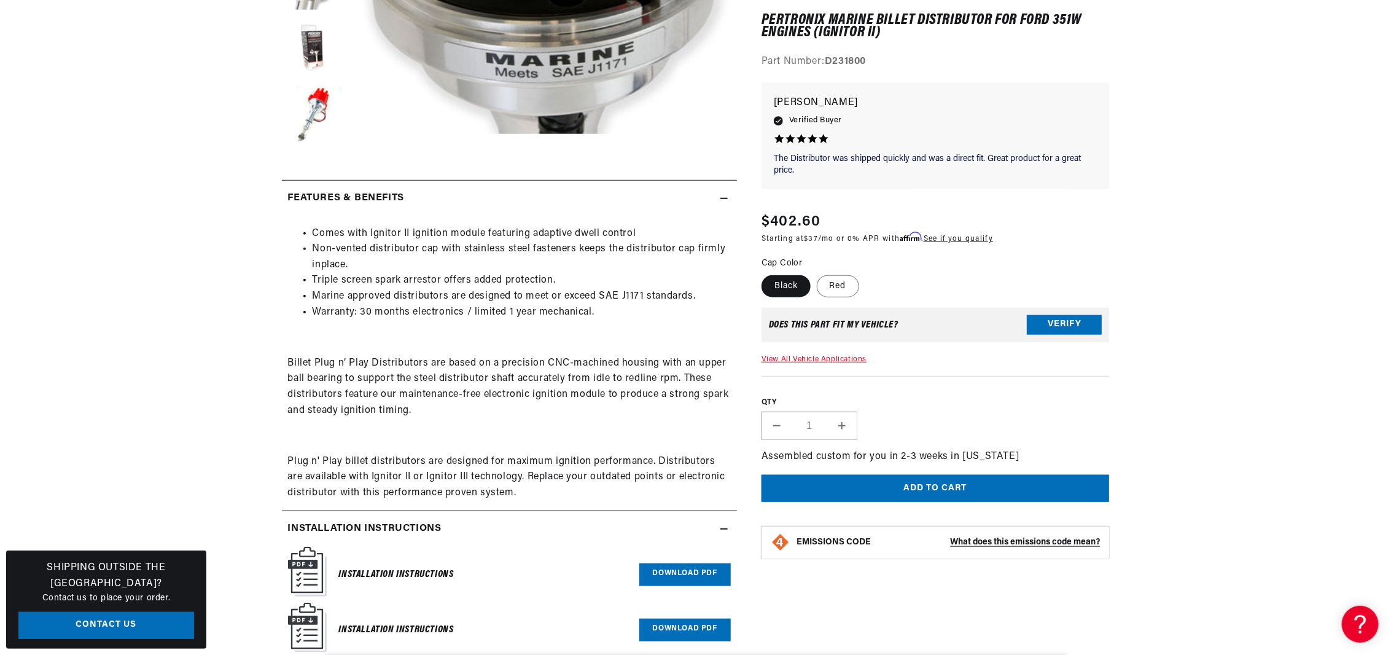
click at [680, 569] on link "Download PDF" at bounding box center [685, 574] width 92 height 23
